Goal: Check status: Check status

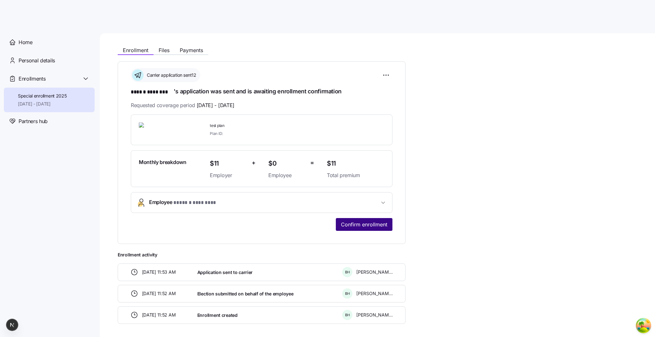
click at [378, 225] on span "Confirm enrollment" at bounding box center [364, 225] width 46 height 8
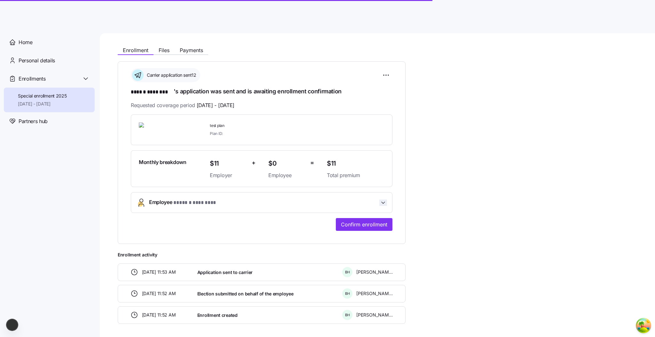
click at [383, 203] on icon "button" at bounding box center [383, 202] width 6 height 6
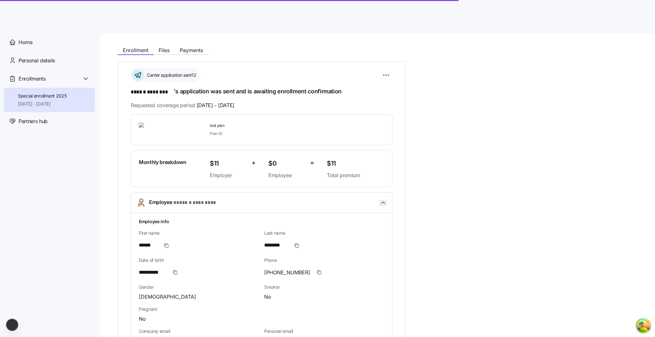
click at [383, 203] on icon "button" at bounding box center [383, 202] width 6 height 6
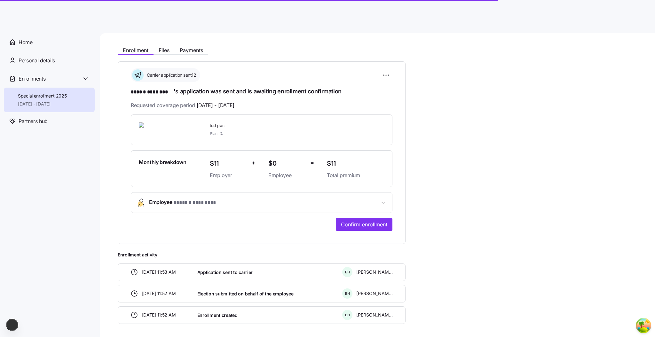
scroll to position [1, 0]
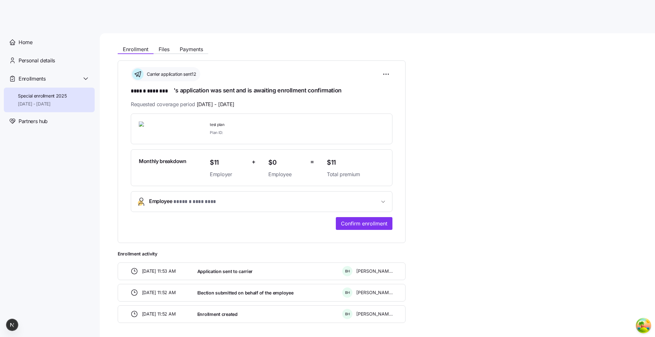
click at [124, 26] on main "**********" at bounding box center [327, 166] width 655 height 333
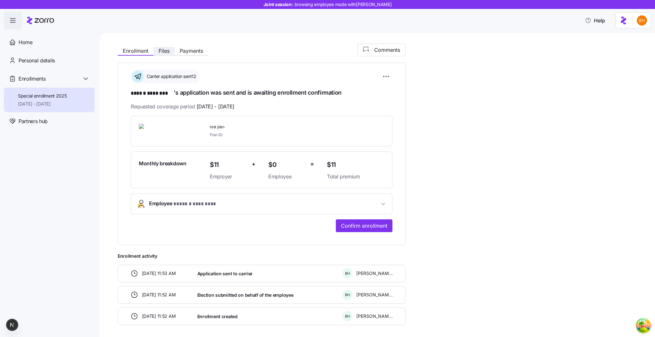
click at [158, 50] on button "Files" at bounding box center [163, 51] width 21 height 8
click at [170, 51] on button "Files" at bounding box center [163, 51] width 21 height 8
click at [159, 49] on span "Files" at bounding box center [164, 50] width 11 height 5
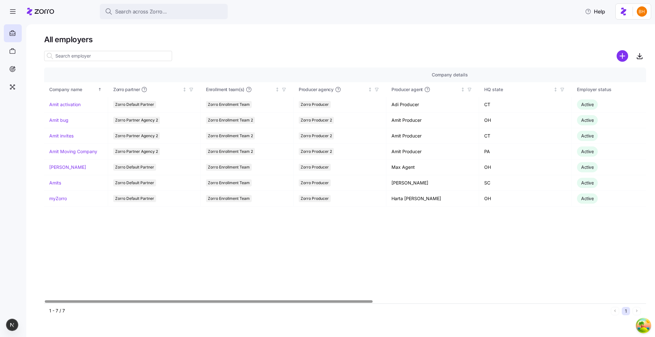
click at [175, 266] on div "Company details Benefit status Company name [PERSON_NAME] partner Enrollment te…" at bounding box center [344, 185] width 601 height 236
